Goal: Task Accomplishment & Management: Complete application form

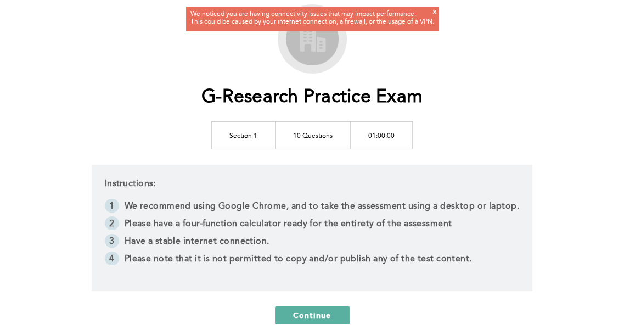
scroll to position [79, 0]
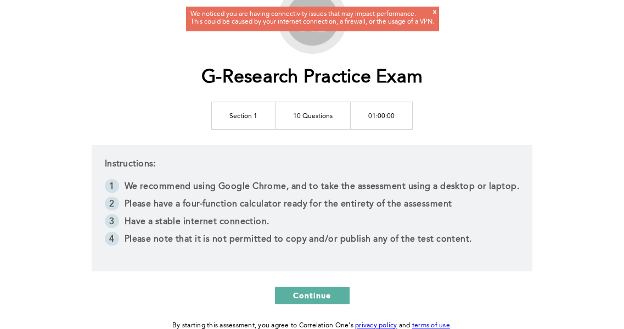
click at [373, 104] on td "01:00:00" at bounding box center [382, 115] width 62 height 27
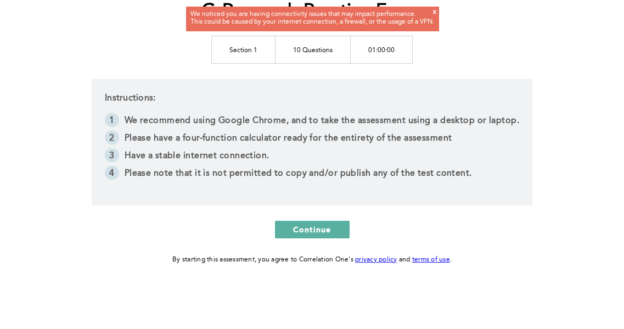
scroll to position [142, 0]
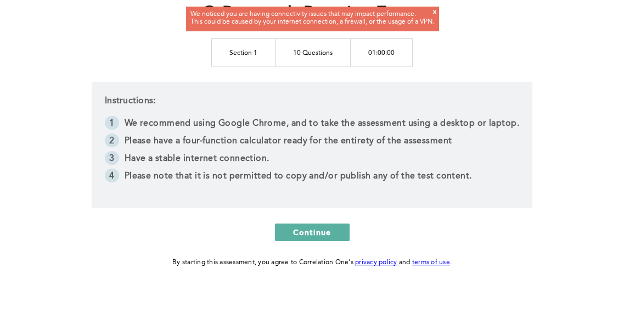
click at [369, 154] on li "Have a stable internet connection." at bounding box center [312, 160] width 415 height 18
click at [432, 13] on div "We noticed you are having connectivity issues that may impact performance. This…" at bounding box center [313, 18] width 244 height 15
click at [433, 12] on div "We noticed you are having connectivity issues that may impact performance. This…" at bounding box center [313, 18] width 244 height 15
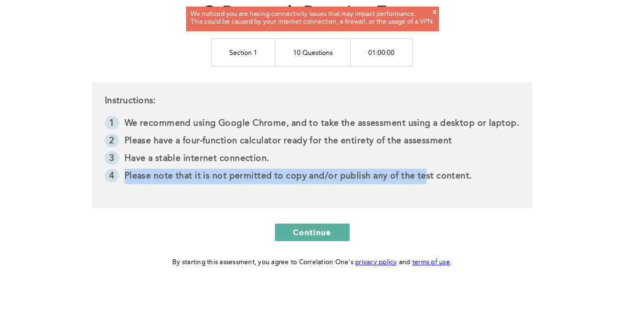
drag, startPoint x: 423, startPoint y: 175, endPoint x: 366, endPoint y: 167, distance: 57.1
click at [366, 167] on ol "We recommend using Google Chrome, and to take the assessment using a desktop or…" at bounding box center [312, 151] width 415 height 70
click at [366, 167] on li "Have a stable internet connection." at bounding box center [312, 160] width 415 height 18
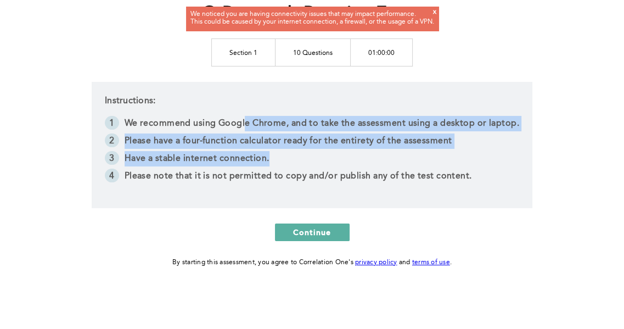
drag, startPoint x: 273, startPoint y: 159, endPoint x: 247, endPoint y: 133, distance: 37.3
click at [247, 133] on ol "We recommend using Google Chrome, and to take the assessment using a desktop or…" at bounding box center [312, 151] width 415 height 70
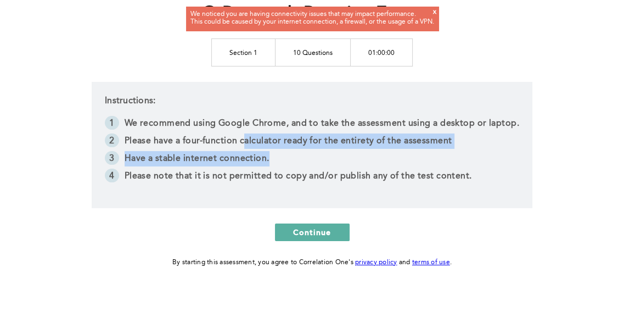
click at [247, 133] on li "Please have a four-function calculator ready for the entirety of the assessment" at bounding box center [312, 142] width 415 height 18
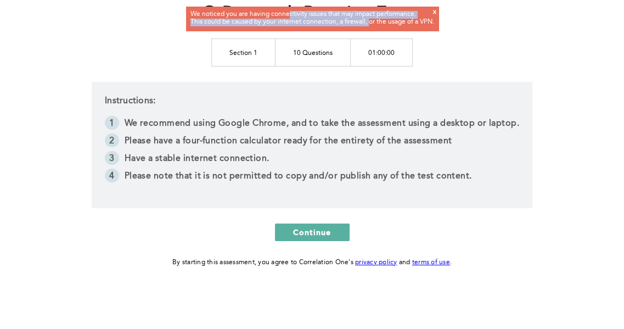
drag, startPoint x: 287, startPoint y: 17, endPoint x: 370, endPoint y: 23, distance: 83.7
click at [370, 23] on div "We noticed you are having connectivity issues that may impact performance. This…" at bounding box center [313, 18] width 244 height 15
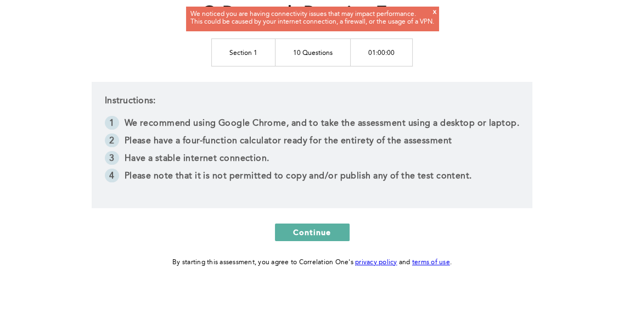
click at [435, 13] on div "x" at bounding box center [434, 16] width 3 height 14
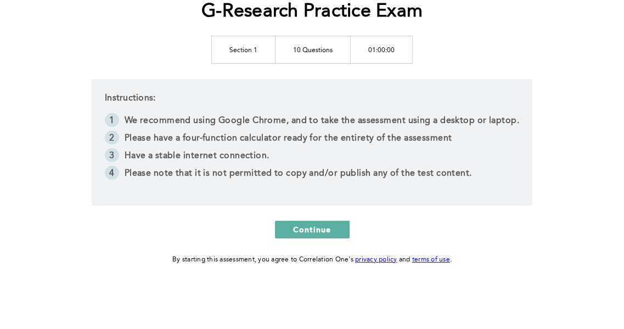
scroll to position [111, 0]
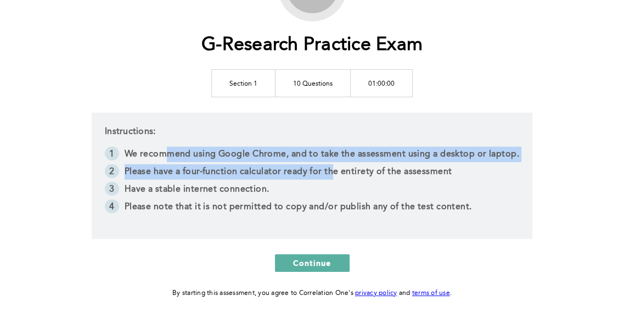
drag, startPoint x: 171, startPoint y: 160, endPoint x: 333, endPoint y: 176, distance: 162.2
click at [333, 176] on ol "We recommend using Google Chrome, and to take the assessment using a desktop or…" at bounding box center [312, 182] width 415 height 70
click at [333, 176] on li "Please have a four-function calculator ready for the entirety of the assessment" at bounding box center [312, 173] width 415 height 18
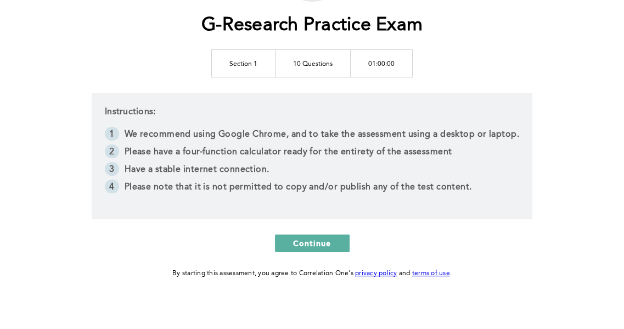
scroll to position [131, 0]
click at [383, 275] on link "privacy policy" at bounding box center [376, 274] width 42 height 7
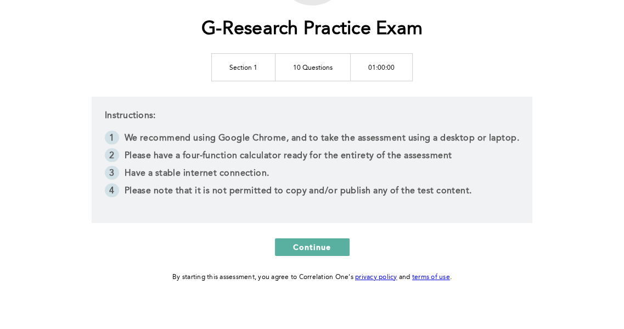
scroll to position [141, 0]
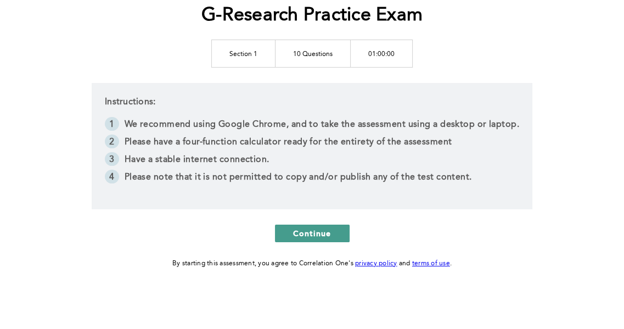
click at [305, 230] on span "Continue" at bounding box center [312, 233] width 38 height 10
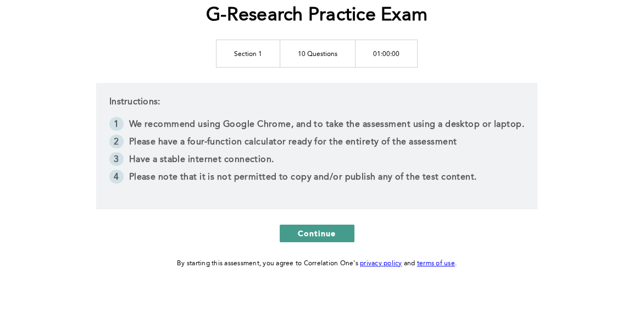
scroll to position [0, 0]
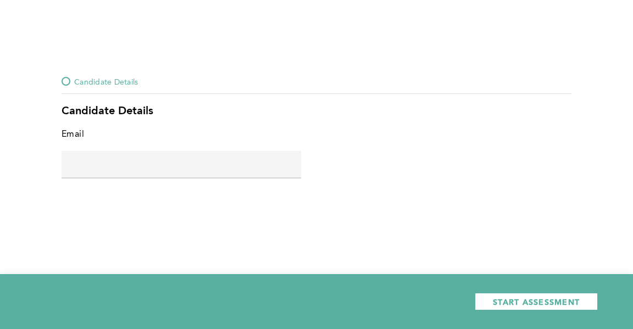
click at [99, 83] on span "Candidate Details" at bounding box center [106, 81] width 64 height 13
click at [67, 81] on div at bounding box center [65, 81] width 9 height 9
click at [112, 158] on input "text" at bounding box center [180, 164] width 239 height 26
type input "[EMAIL_ADDRESS][DOMAIN_NAME]"
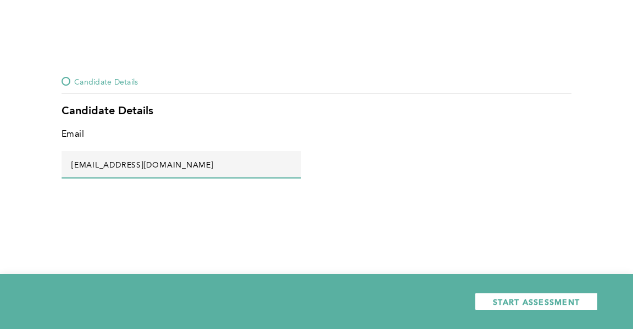
click at [82, 81] on span "Candidate Details" at bounding box center [106, 81] width 64 height 13
click at [67, 81] on div at bounding box center [65, 81] width 9 height 9
click at [106, 81] on span "Candidate Details" at bounding box center [106, 81] width 64 height 13
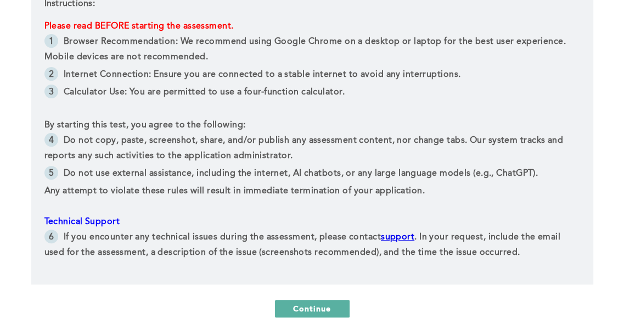
scroll to position [240, 0]
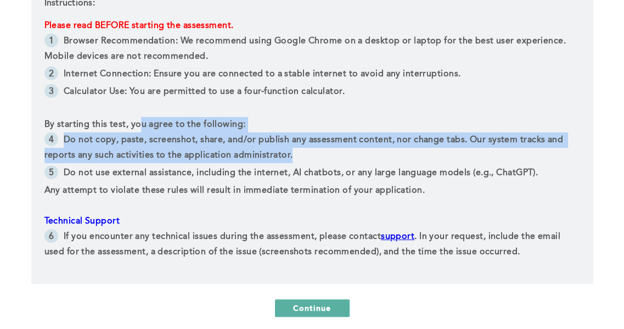
drag, startPoint x: 143, startPoint y: 122, endPoint x: 316, endPoint y: 149, distance: 175.6
click at [316, 149] on div "Please read BEFORE starting the assessment. Browser Recommendation: We recommen…" at bounding box center [312, 140] width 536 height 244
click at [313, 130] on p "By starting this test, you agree to the following:" at bounding box center [312, 124] width 536 height 15
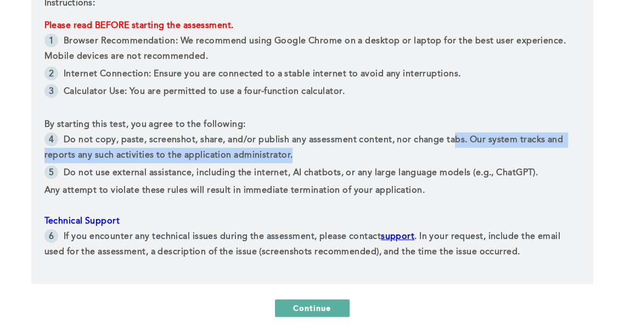
drag, startPoint x: 292, startPoint y: 154, endPoint x: 451, endPoint y: 135, distance: 160.9
click at [451, 135] on li "Do not copy, paste, screenshot, share, and/or publish any assessment content, n…" at bounding box center [312, 148] width 536 height 33
click at [451, 136] on span "Do not copy, paste, screenshot, share, and/or publish any assessment content, n…" at bounding box center [305, 148] width 522 height 24
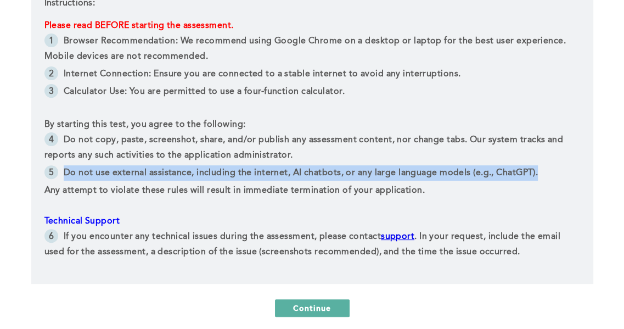
drag, startPoint x: 373, startPoint y: 152, endPoint x: 540, endPoint y: 180, distance: 169.2
click at [540, 180] on ul "Do not copy, paste, screenshot, share, and/or publish any assessment content, n…" at bounding box center [312, 157] width 536 height 51
click at [540, 180] on li "Do not use external assistance, including the internet, AI chatbots, or any lar…" at bounding box center [312, 174] width 536 height 18
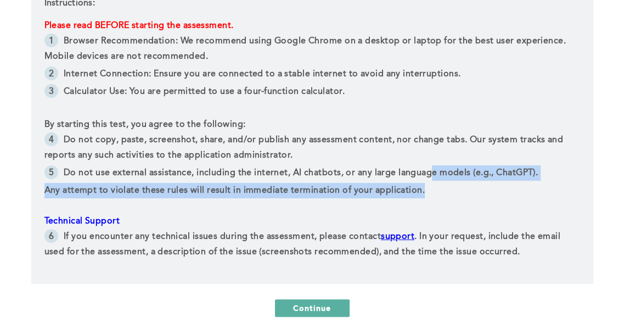
drag, startPoint x: 424, startPoint y: 194, endPoint x: 430, endPoint y: 179, distance: 16.7
click at [430, 179] on div "Please read BEFORE starting the assessment. Browser Recommendation: We recommen…" at bounding box center [312, 140] width 536 height 244
click at [430, 179] on li "Do not use external assistance, including the internet, AI chatbots, or any lar…" at bounding box center [312, 174] width 536 height 18
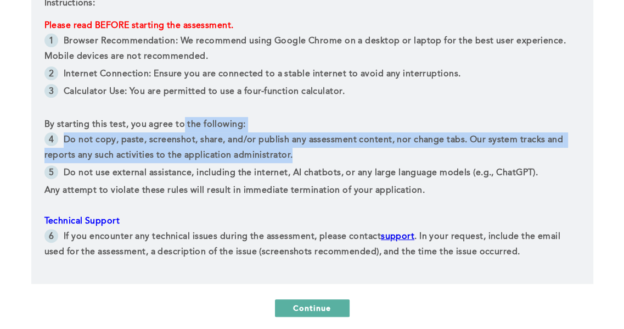
drag, startPoint x: 182, startPoint y: 120, endPoint x: 306, endPoint y: 153, distance: 128.8
click at [306, 153] on div "Please read BEFORE starting the assessment. Browser Recommendation: We recommen…" at bounding box center [312, 140] width 536 height 244
click at [306, 153] on li "Do not copy, paste, screenshot, share, and/or publish any assessment content, n…" at bounding box center [312, 148] width 536 height 33
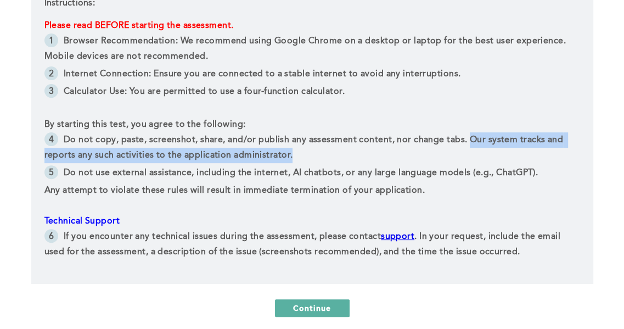
drag, startPoint x: 470, startPoint y: 138, endPoint x: 455, endPoint y: 149, distance: 18.9
click at [455, 149] on li "Do not copy, paste, screenshot, share, and/or publish any assessment content, n…" at bounding box center [312, 148] width 536 height 33
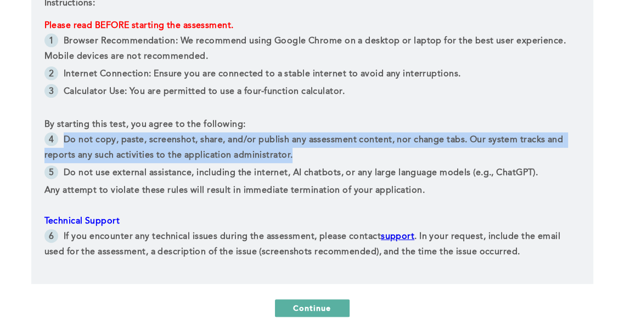
drag, startPoint x: 338, startPoint y: 130, endPoint x: 395, endPoint y: 149, distance: 60.4
click at [395, 149] on div "Please read BEFORE starting the assessment. Browser Recommendation: We recommen…" at bounding box center [312, 140] width 536 height 244
click at [395, 149] on li "Do not copy, paste, screenshot, share, and/or publish any assessment content, n…" at bounding box center [312, 148] width 536 height 33
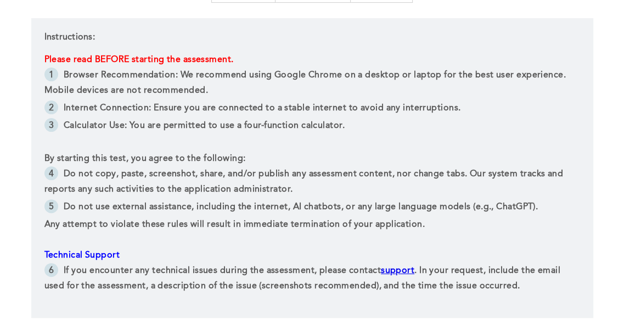
scroll to position [207, 0]
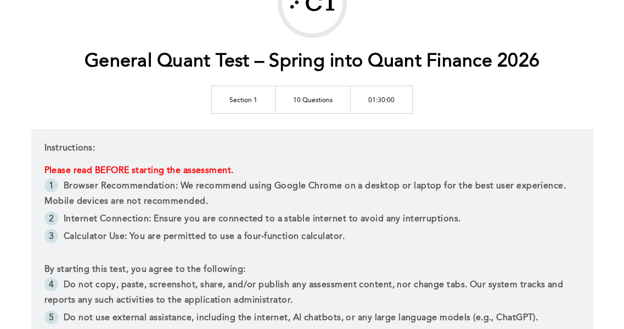
scroll to position [59, 0]
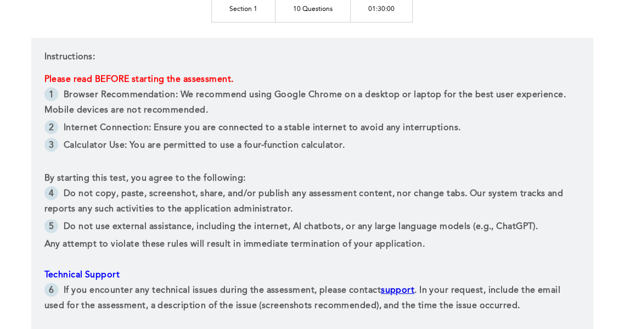
scroll to position [318, 0]
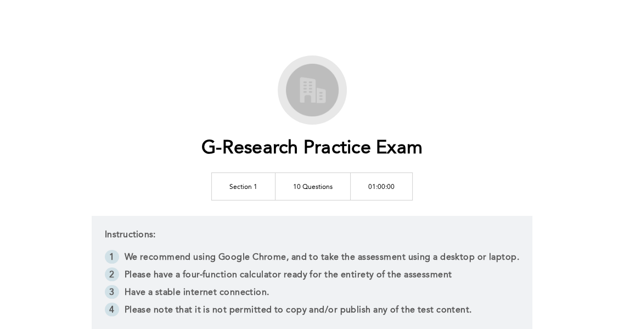
scroll to position [1, 0]
